Goal: Task Accomplishment & Management: Use online tool/utility

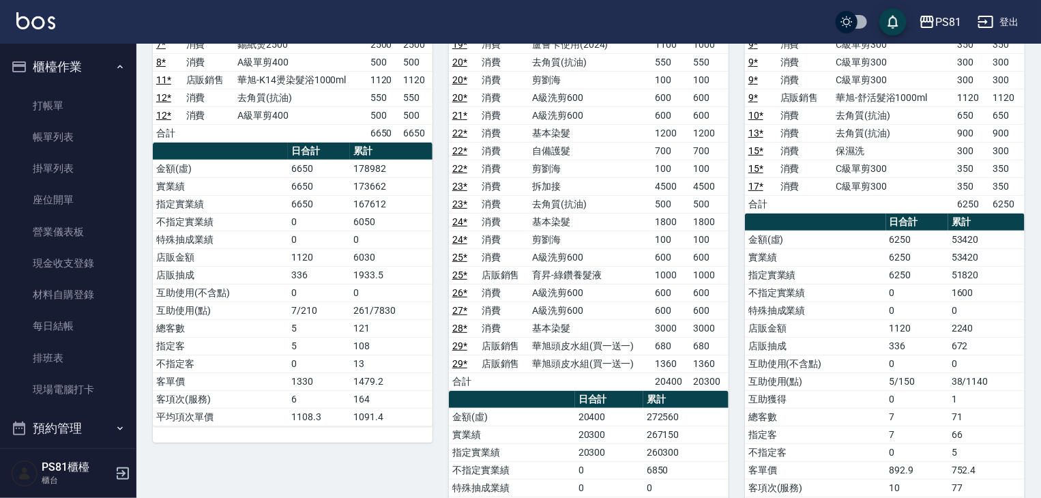
scroll to position [341, 0]
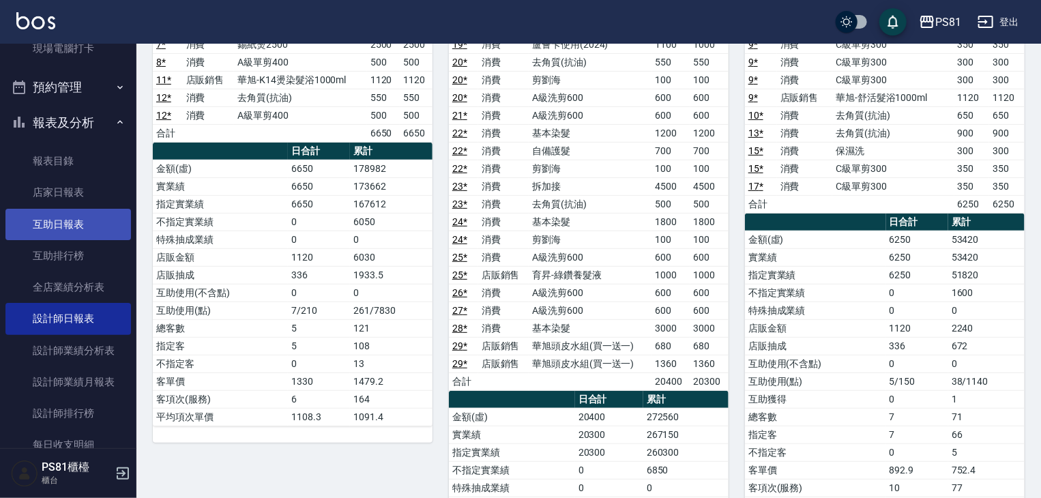
drag, startPoint x: 707, startPoint y: 70, endPoint x: 102, endPoint y: 221, distance: 623.0
click at [102, 221] on link "互助日報表" at bounding box center [68, 224] width 126 height 31
